Goal: Check status: Check status

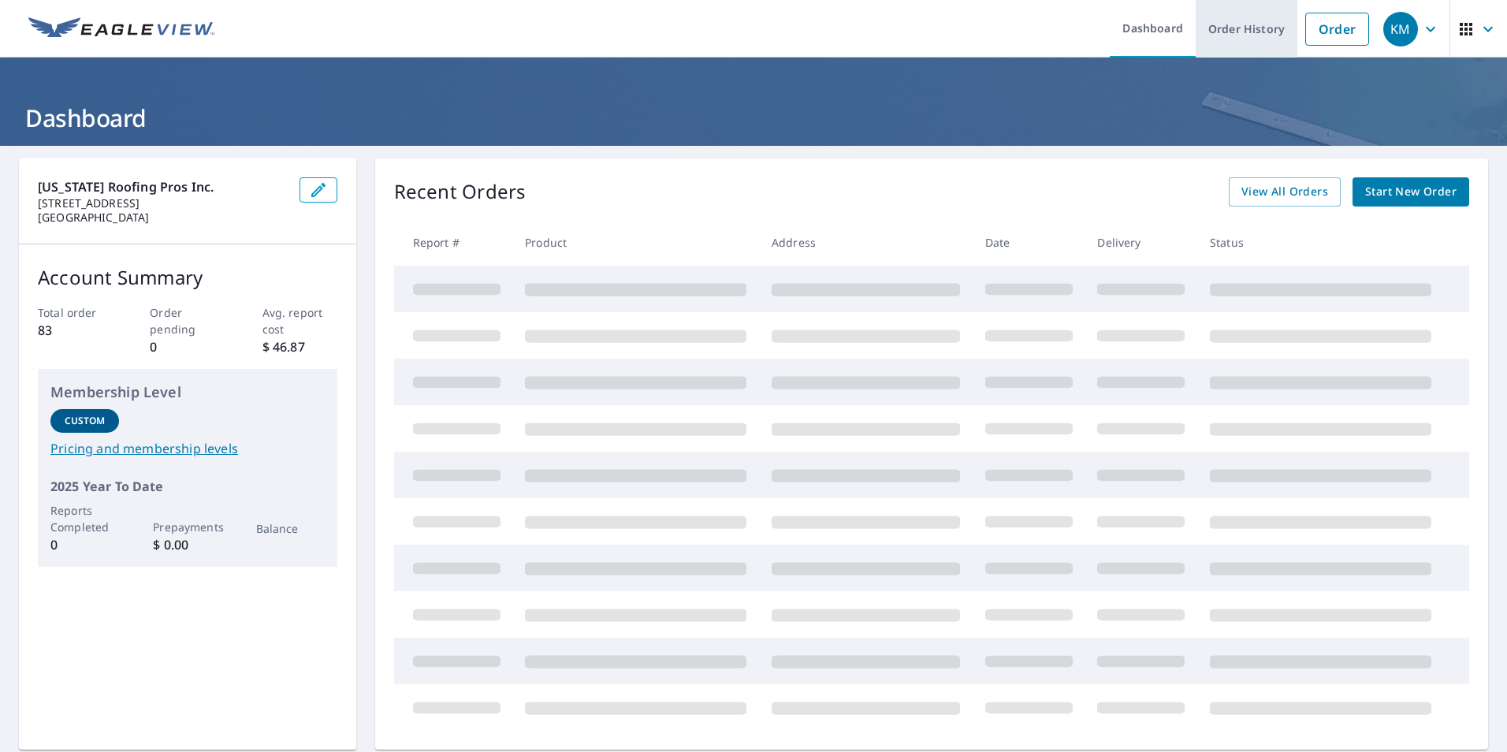
click at [1236, 31] on link "Order History" at bounding box center [1246, 29] width 102 height 58
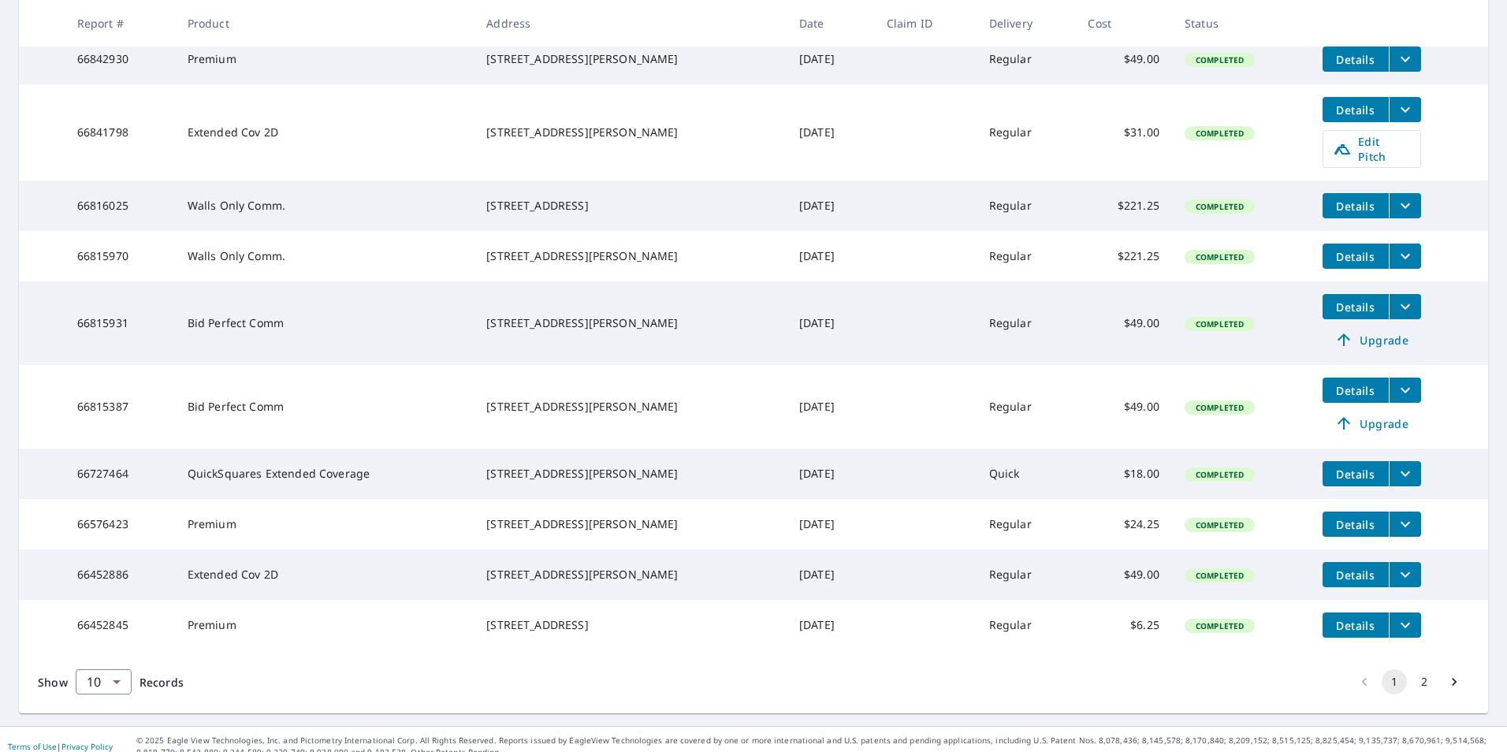
scroll to position [363, 0]
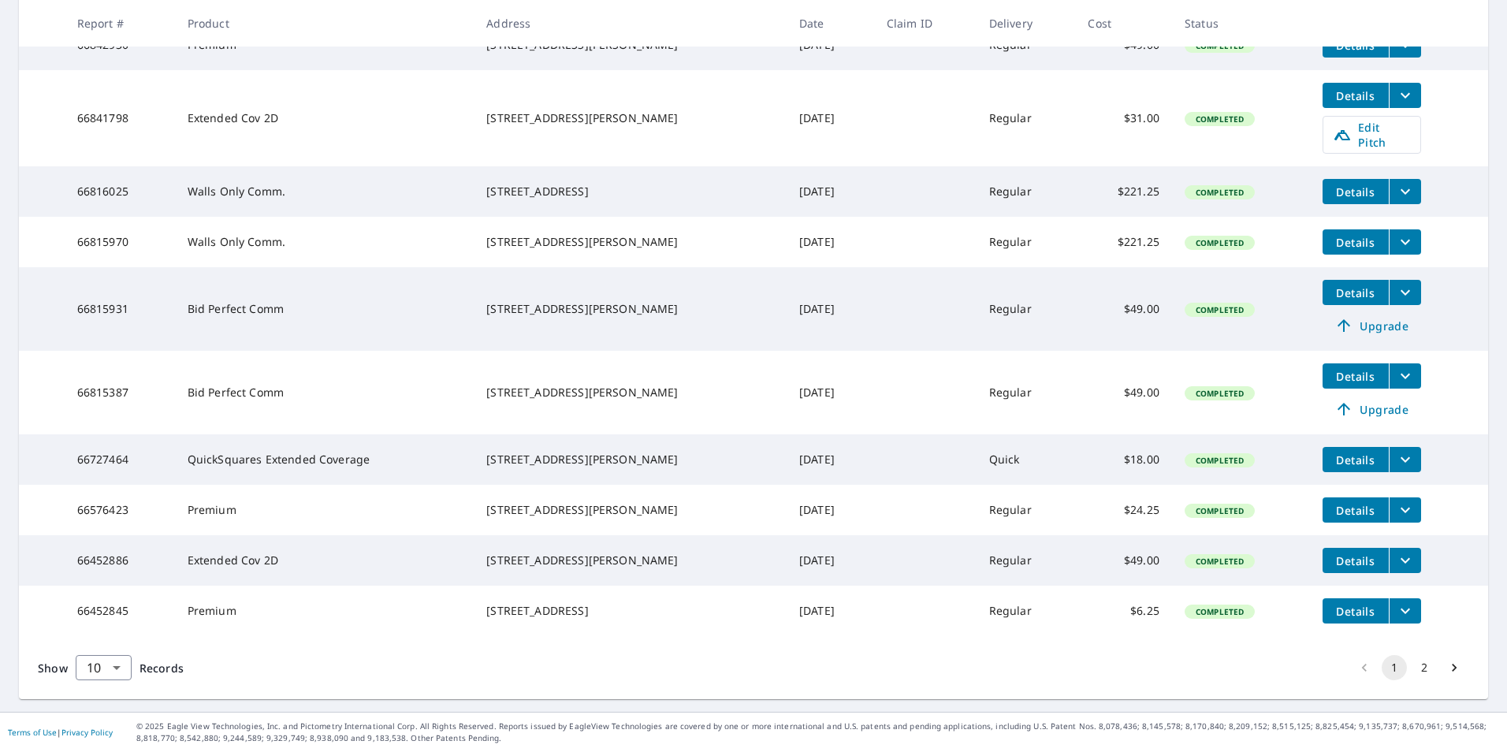
click at [1446, 664] on icon "Go to next page" at bounding box center [1454, 668] width 16 height 16
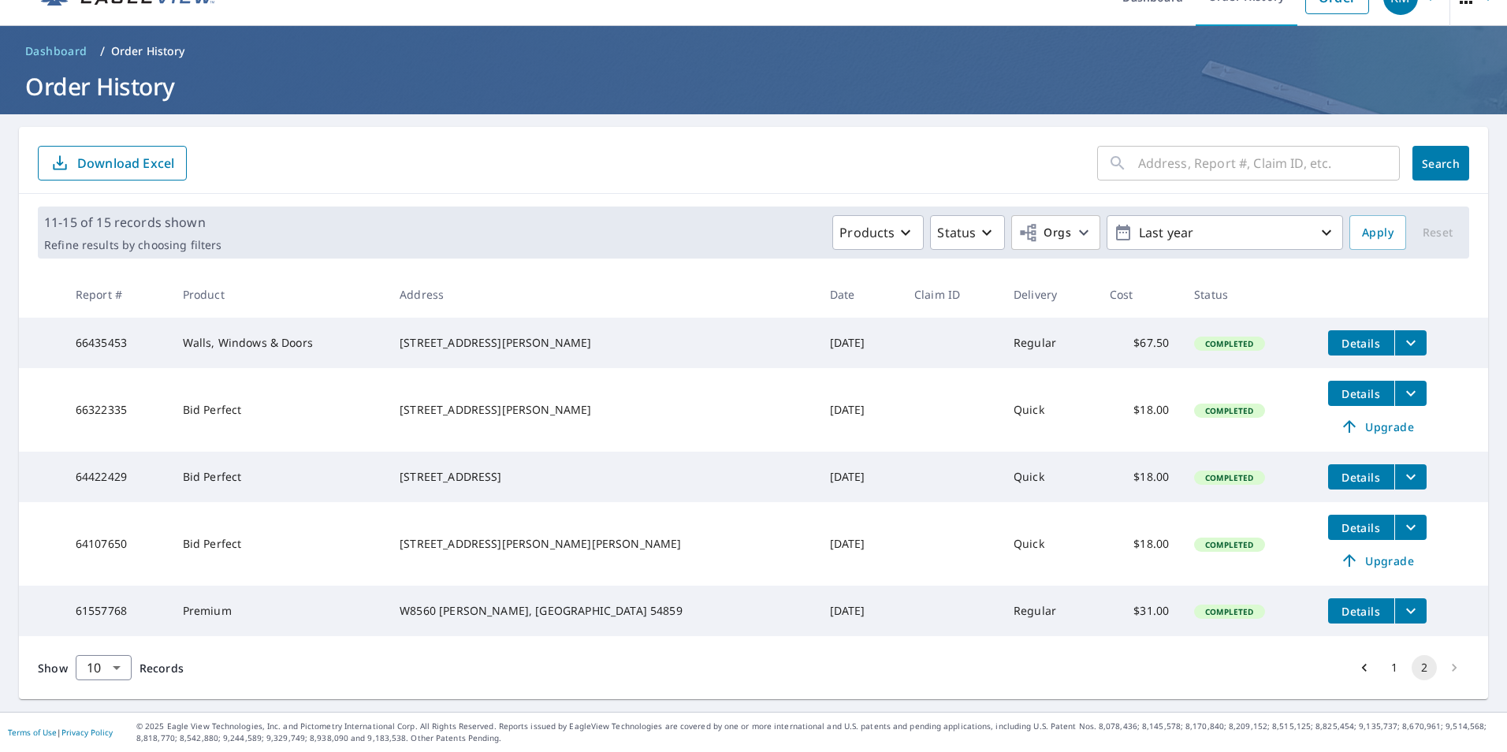
scroll to position [50, 0]
click at [1337, 386] on span "Details" at bounding box center [1360, 393] width 47 height 15
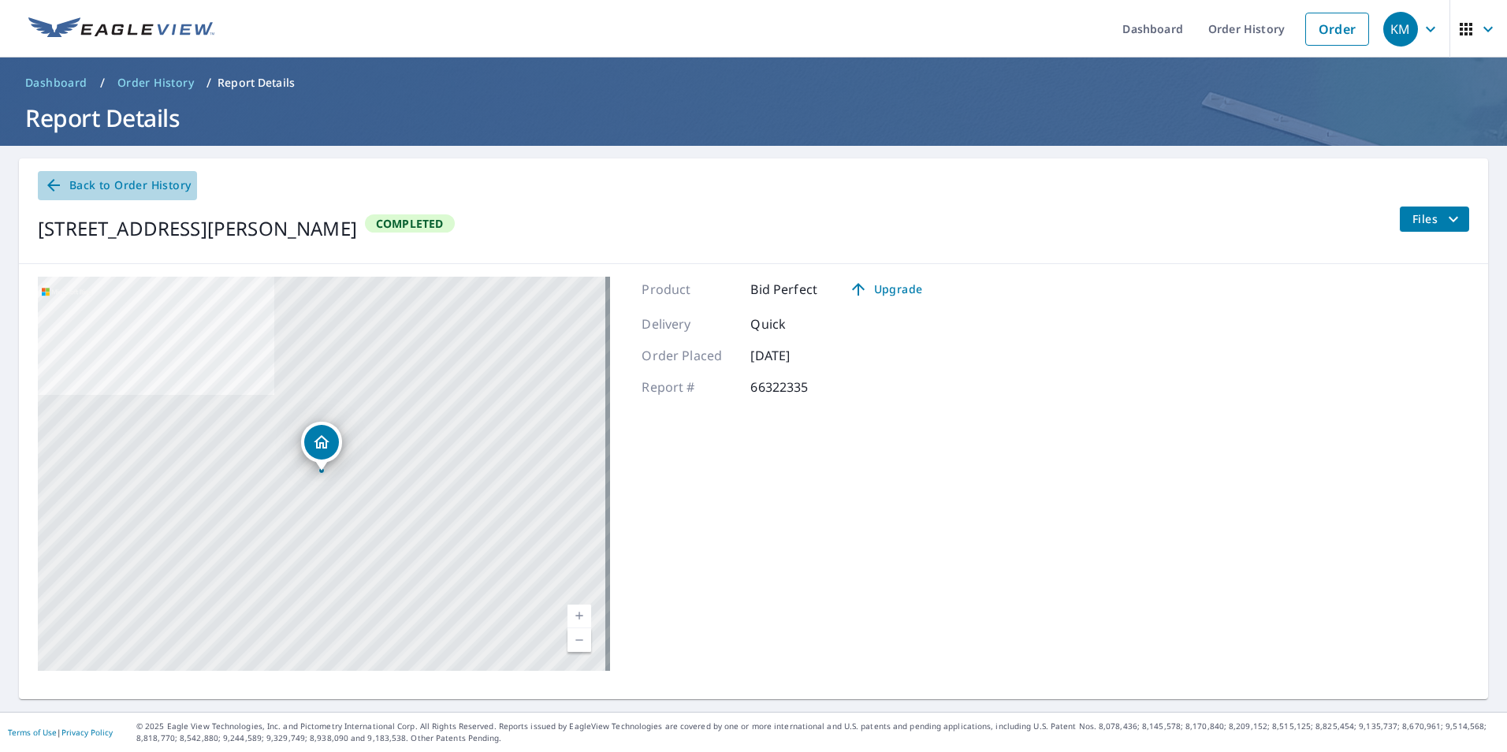
click at [151, 190] on span "Back to Order History" at bounding box center [117, 186] width 147 height 20
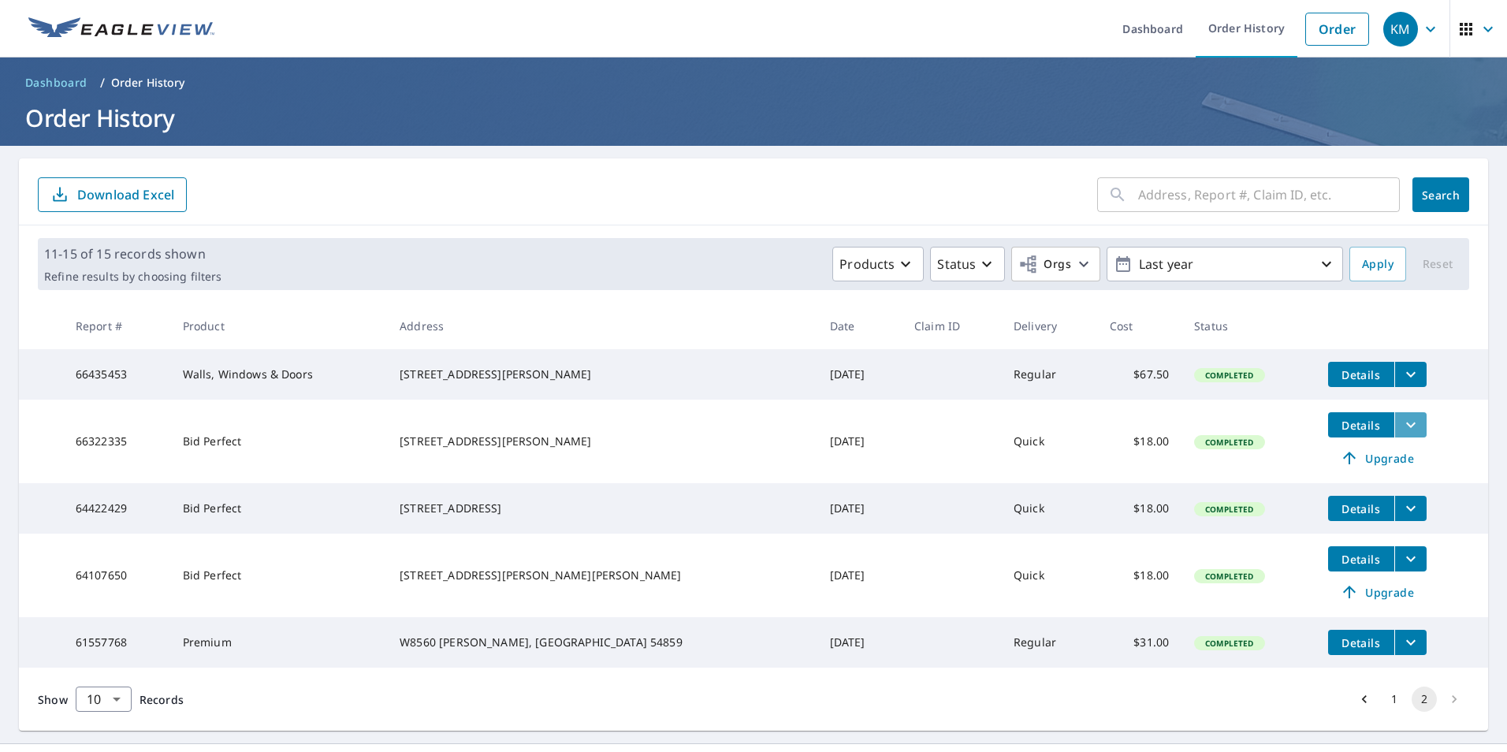
click at [1401, 430] on icon "filesDropdownBtn-66322335" at bounding box center [1410, 424] width 19 height 19
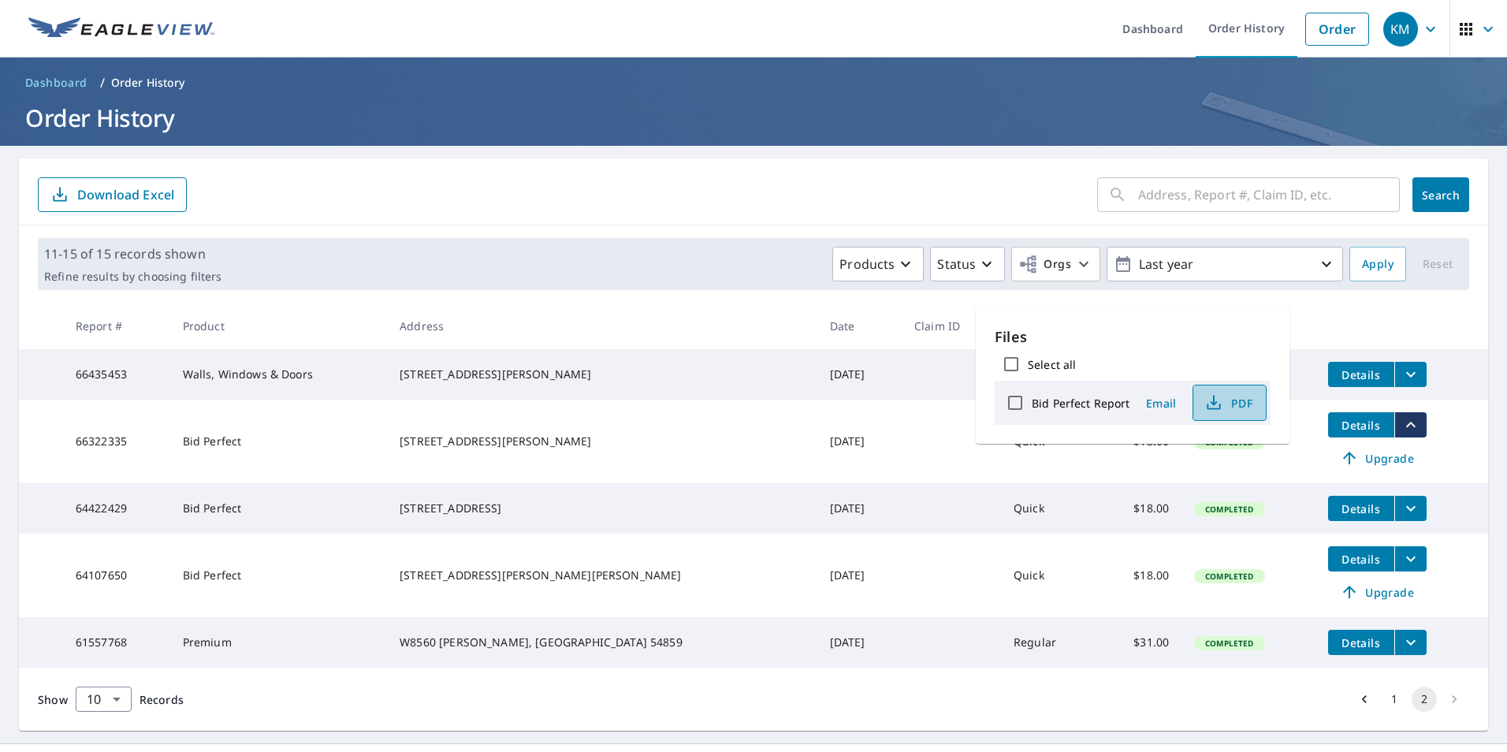
click at [1232, 401] on span "PDF" at bounding box center [1228, 402] width 50 height 19
